Goal: Information Seeking & Learning: Learn about a topic

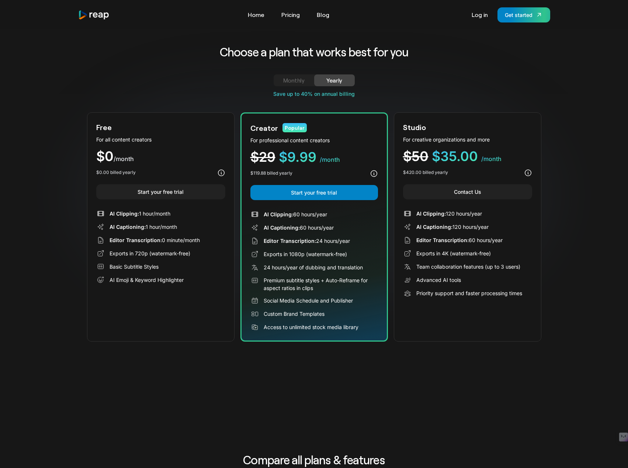
click at [291, 85] on div "Monthly" at bounding box center [294, 80] width 23 height 9
click at [255, 21] on link "Home" at bounding box center [256, 15] width 24 height 12
